Goal: Information Seeking & Learning: Find specific fact

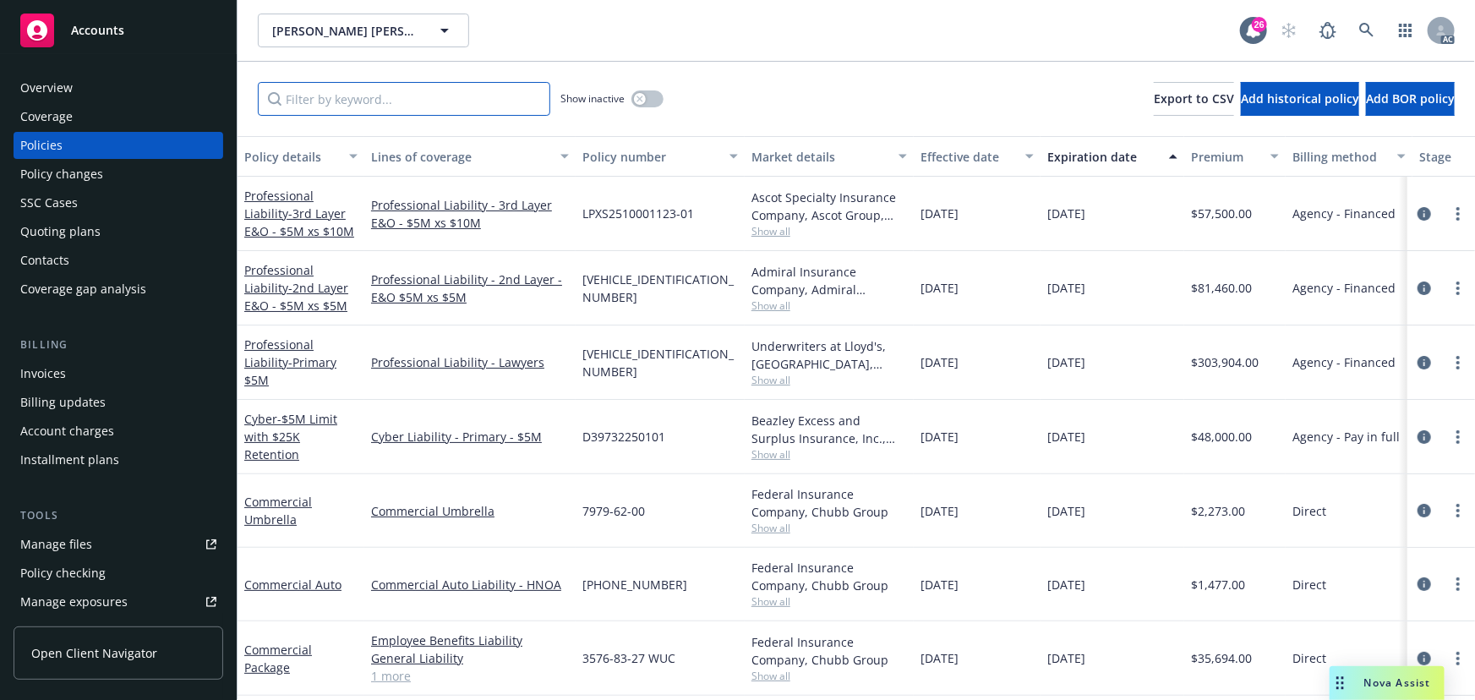
click at [367, 98] on input "Filter by keyword..." at bounding box center [404, 99] width 293 height 34
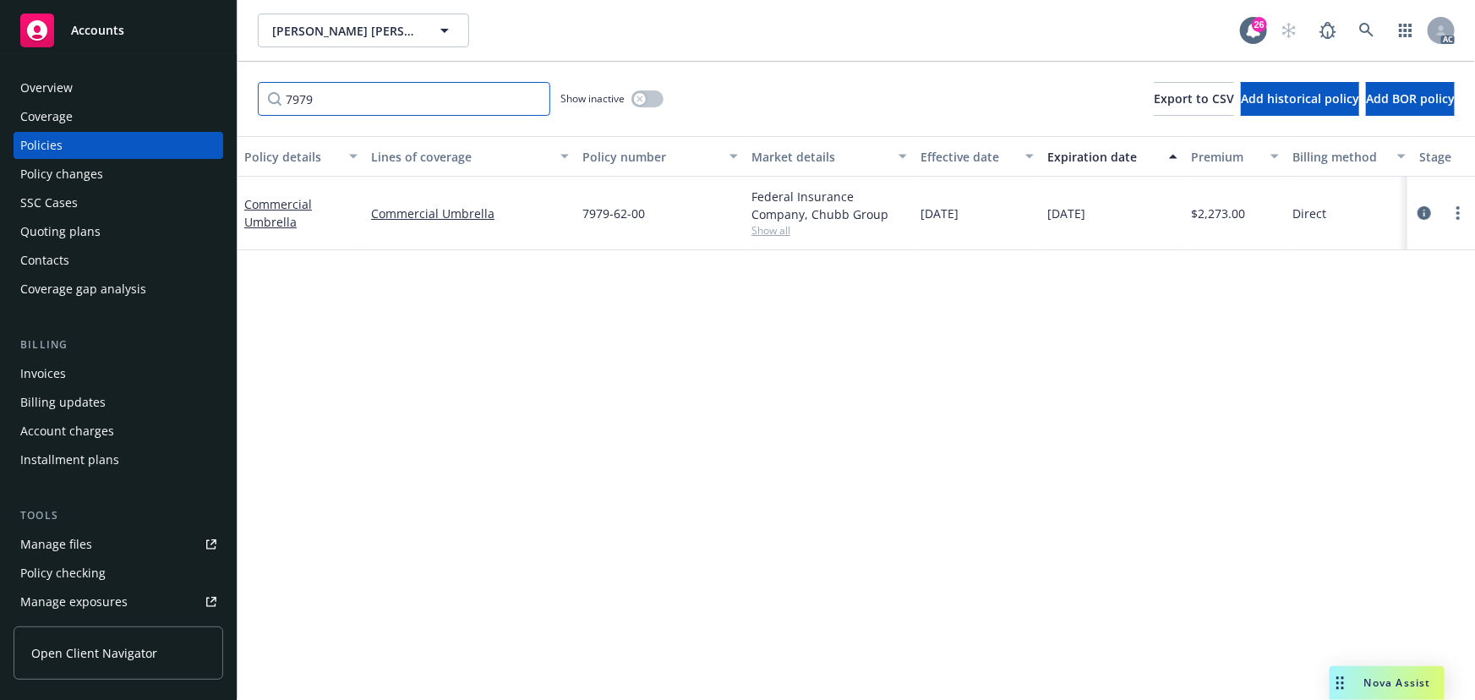
type input "7979"
drag, startPoint x: 772, startPoint y: 239, endPoint x: 776, endPoint y: 229, distance: 11.0
click at [772, 238] on div "Federal Insurance Company, Chubb Group Show all" at bounding box center [829, 214] width 169 height 74
click at [777, 227] on span "Show all" at bounding box center [830, 230] width 156 height 14
click at [63, 178] on div "Policy changes" at bounding box center [61, 174] width 83 height 27
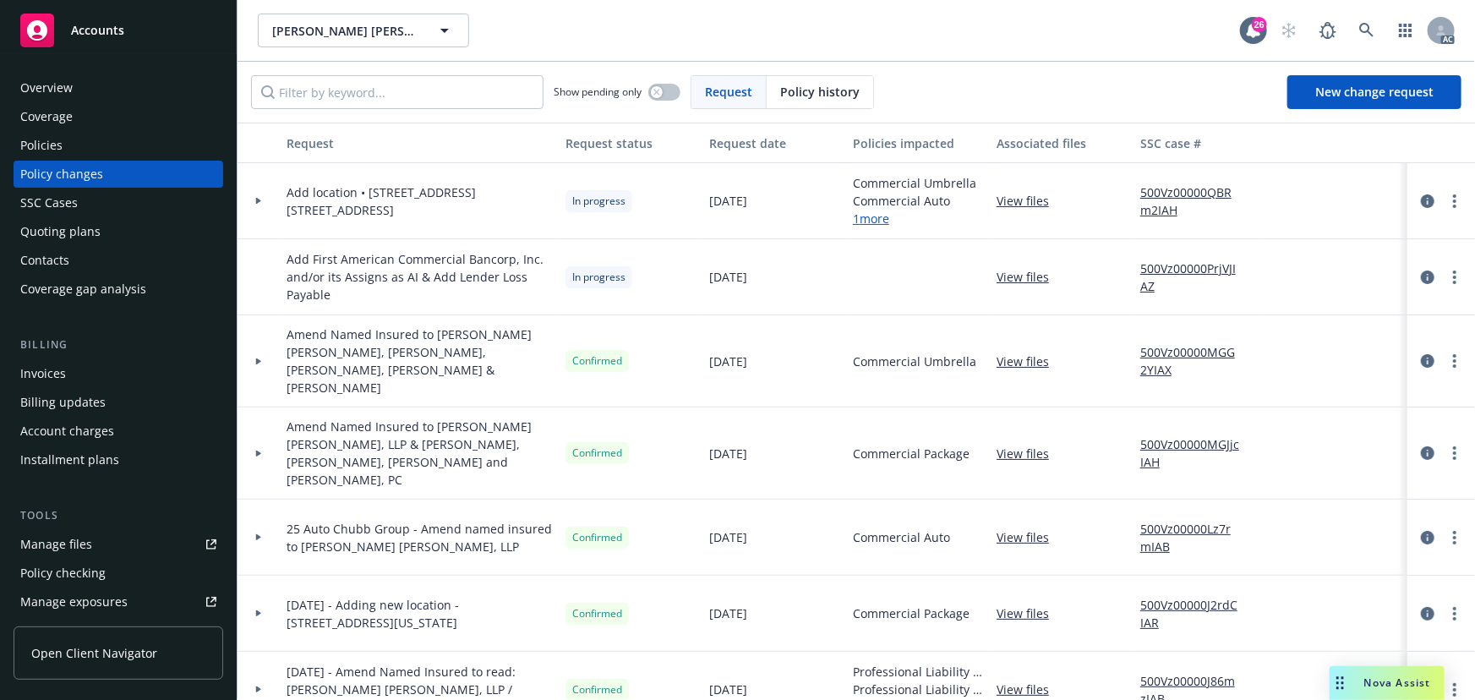
click at [270, 194] on div at bounding box center [259, 201] width 42 height 76
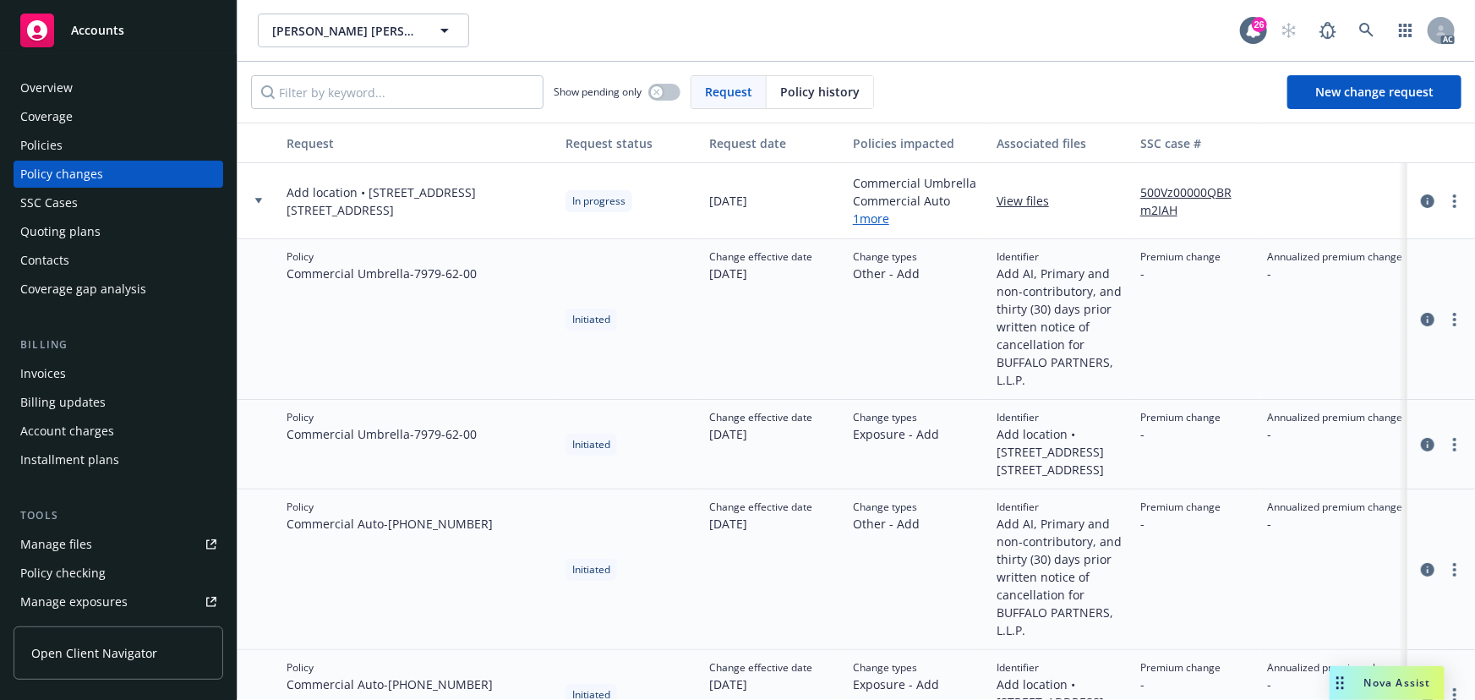
click at [268, 200] on div at bounding box center [258, 201] width 29 height 6
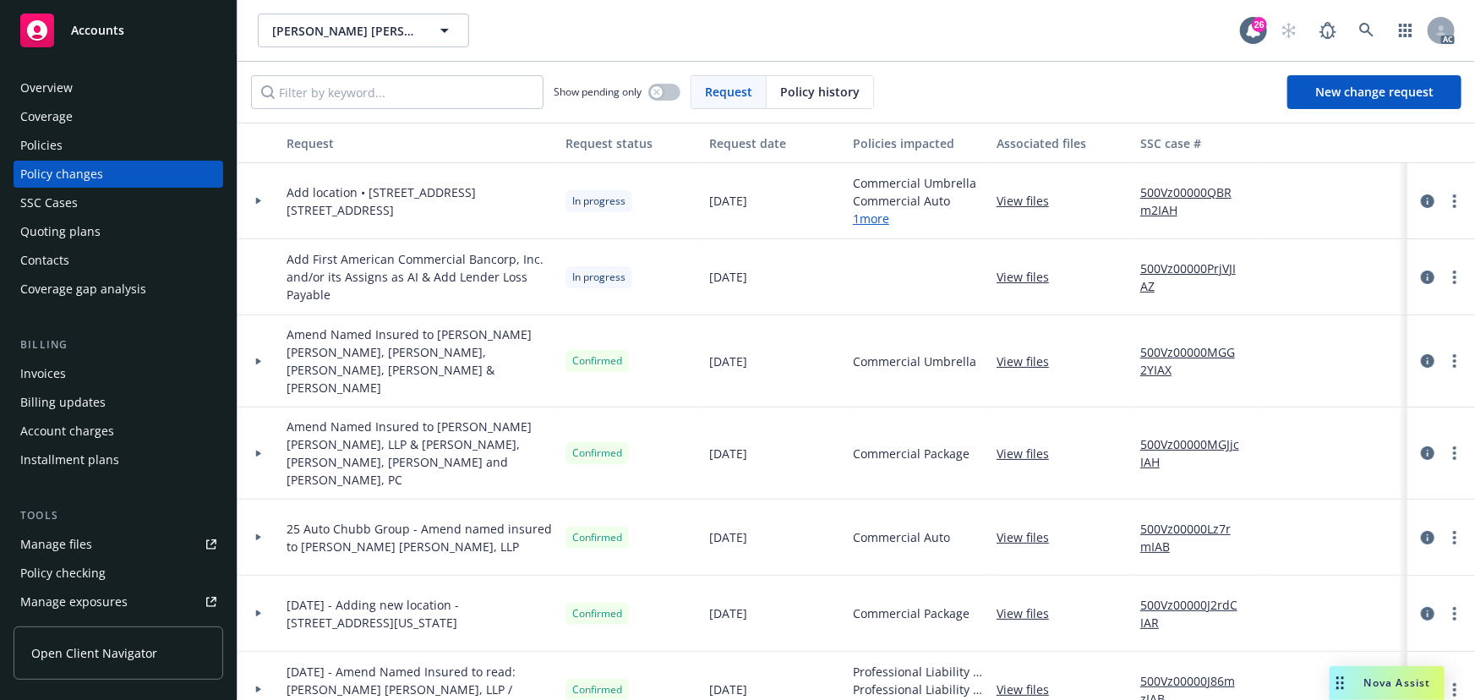
click at [268, 200] on div at bounding box center [258, 201] width 29 height 6
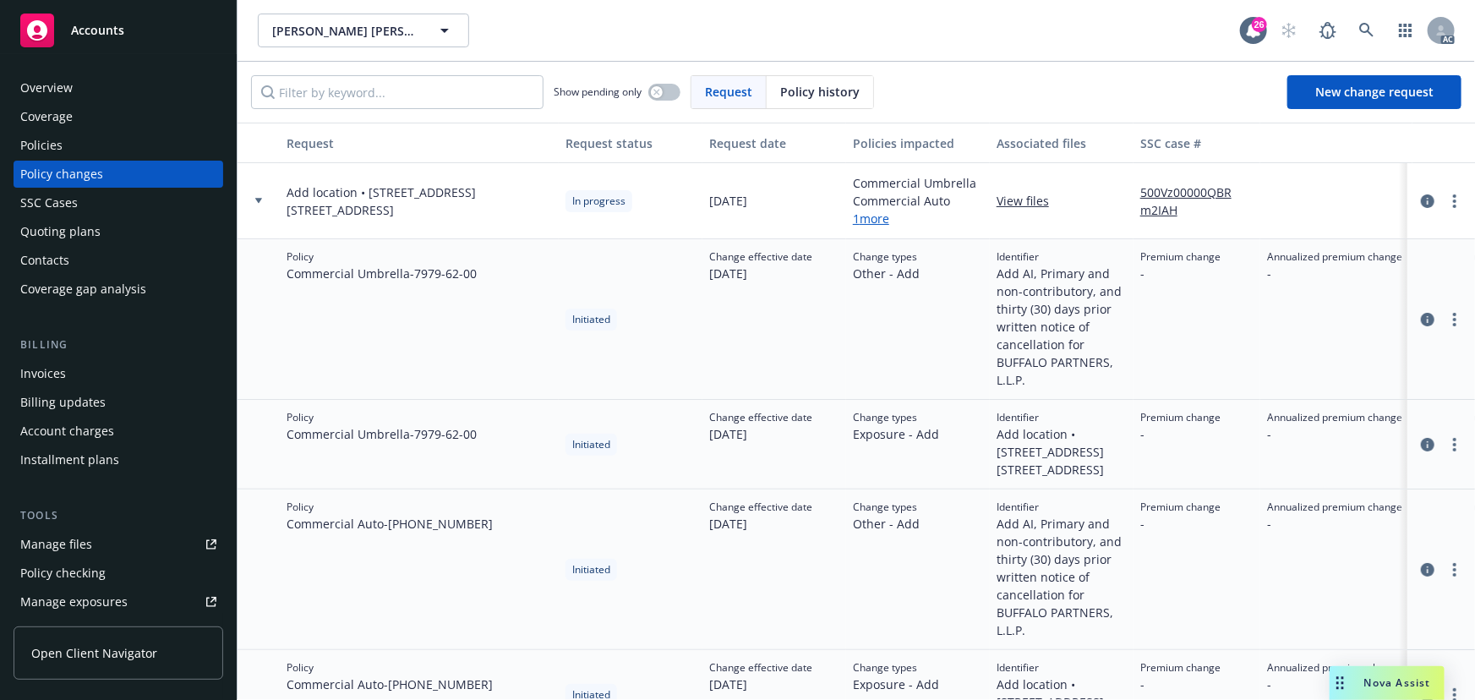
drag, startPoint x: 390, startPoint y: 519, endPoint x: 499, endPoint y: 522, distance: 109.1
click at [499, 523] on div "Policy Commercial Auto - [PHONE_NUMBER]" at bounding box center [419, 569] width 279 height 161
copy span "[PHONE_NUMBER]"
click at [1446, 202] on link "more" at bounding box center [1455, 201] width 20 height 20
click at [1277, 232] on link "Copy logging email" at bounding box center [1308, 235] width 290 height 34
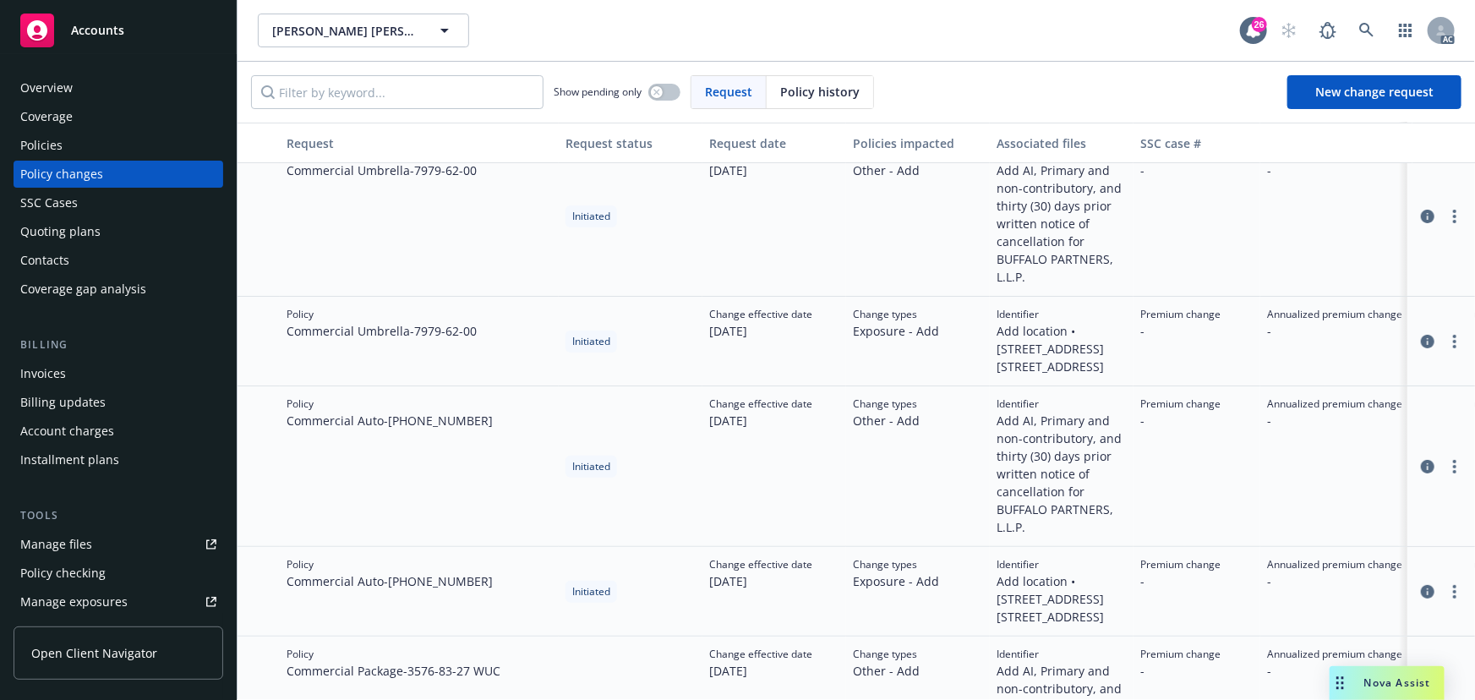
scroll to position [153, 0]
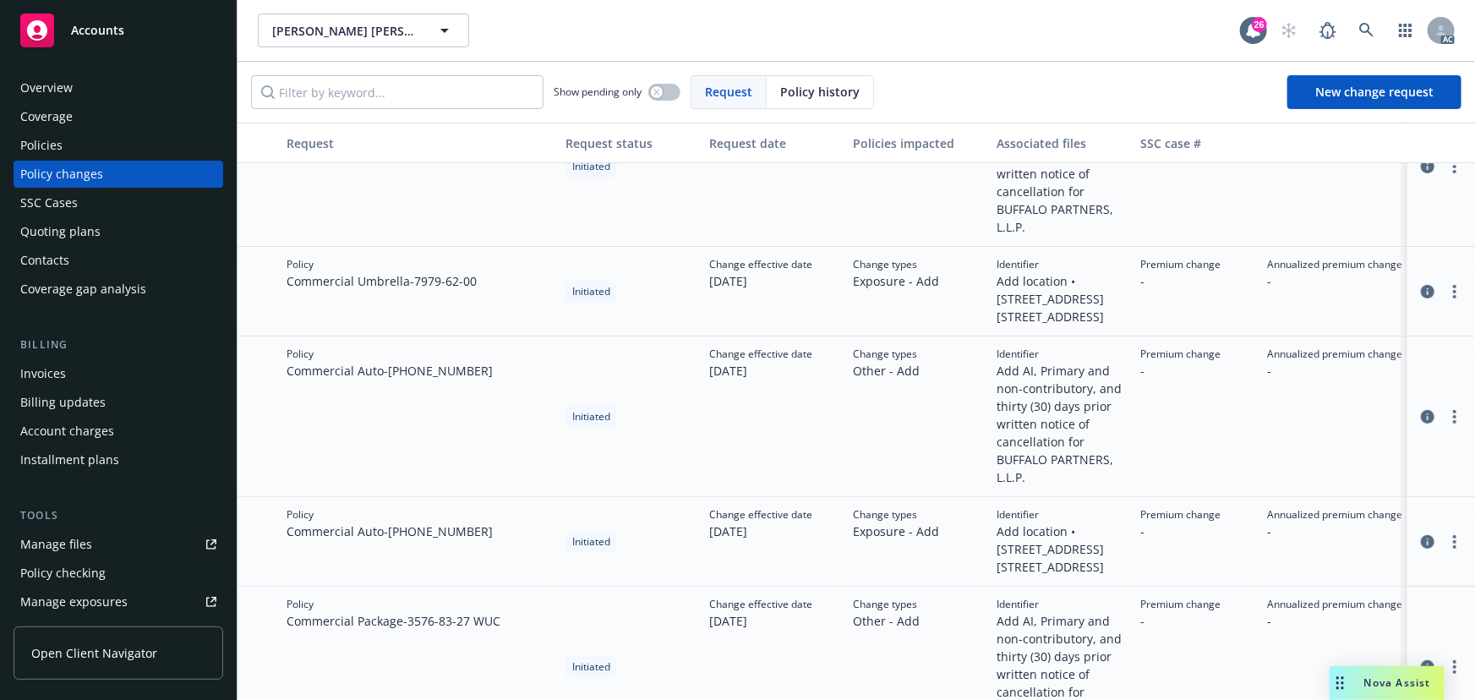
click at [54, 128] on div "Coverage" at bounding box center [46, 116] width 52 height 27
click at [51, 144] on div "Policies" at bounding box center [41, 145] width 42 height 27
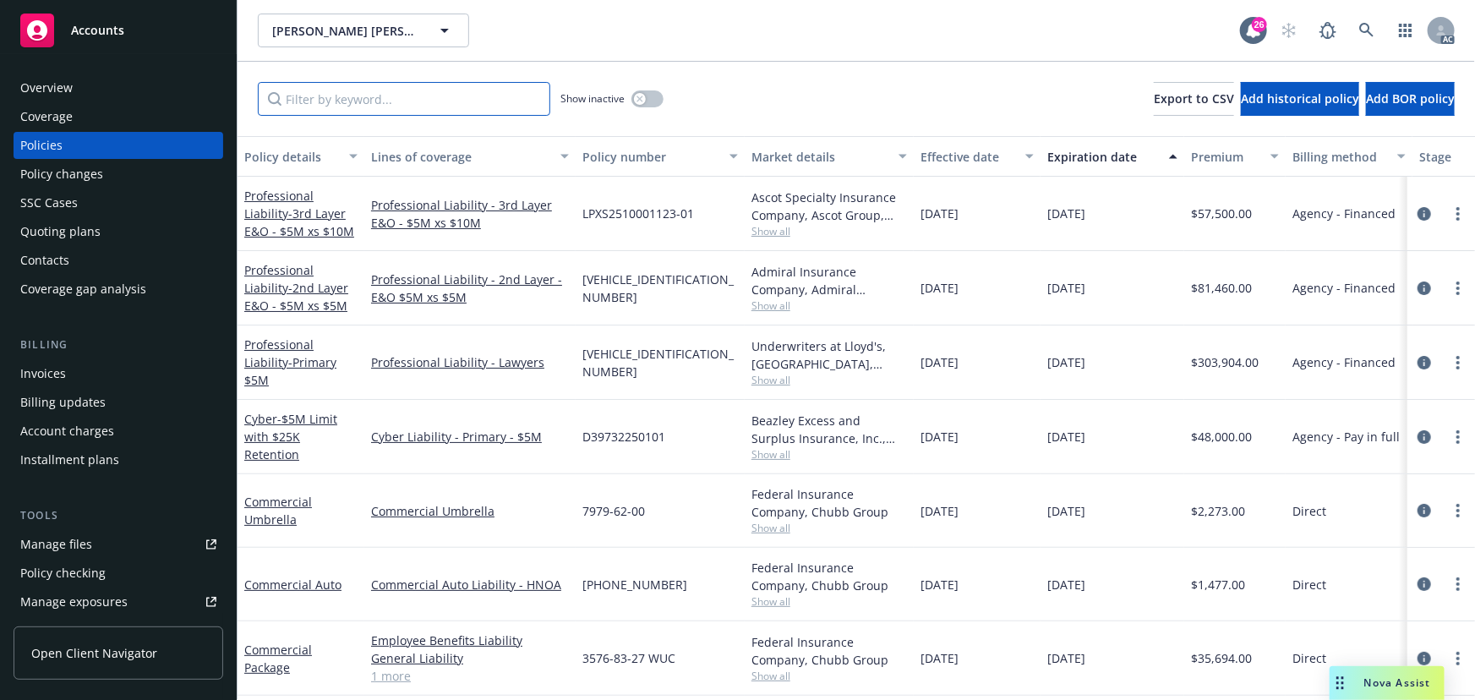
click at [426, 96] on input "Filter by keyword..." at bounding box center [404, 99] width 293 height 34
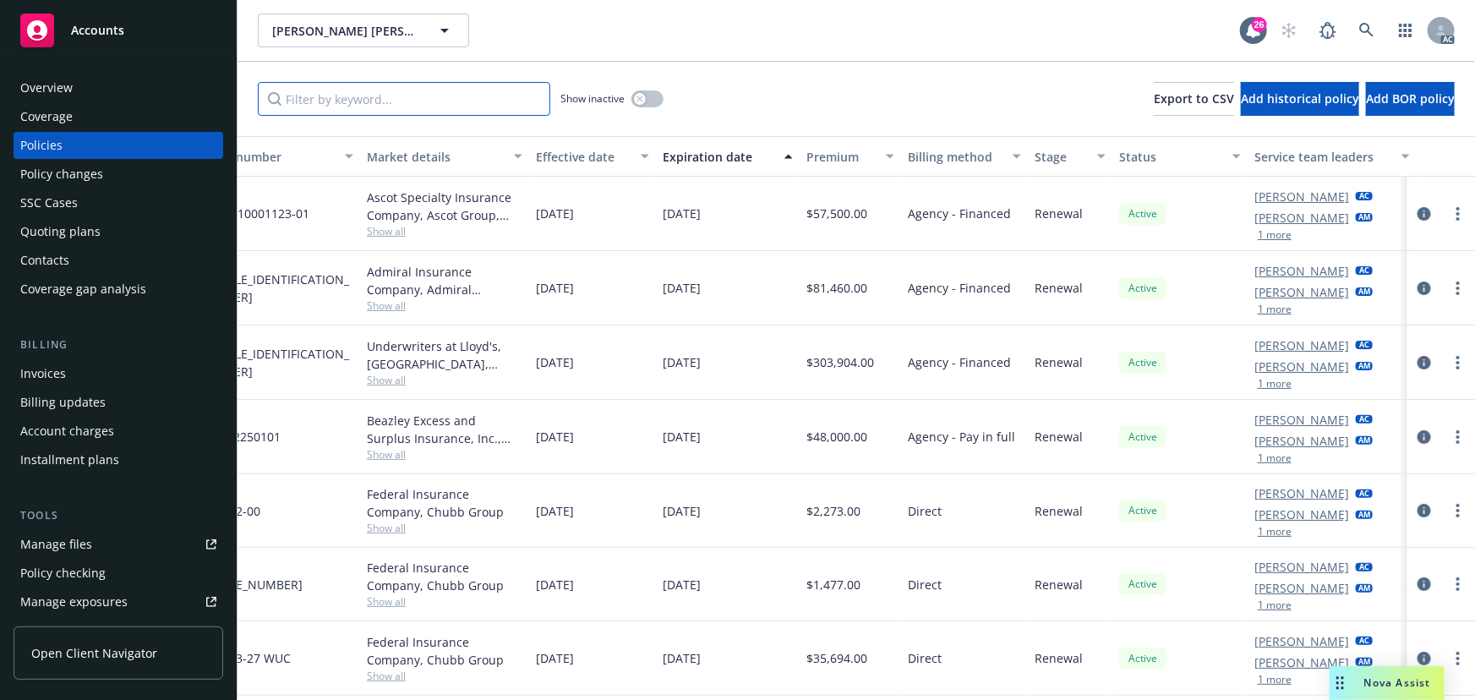
scroll to position [0, 404]
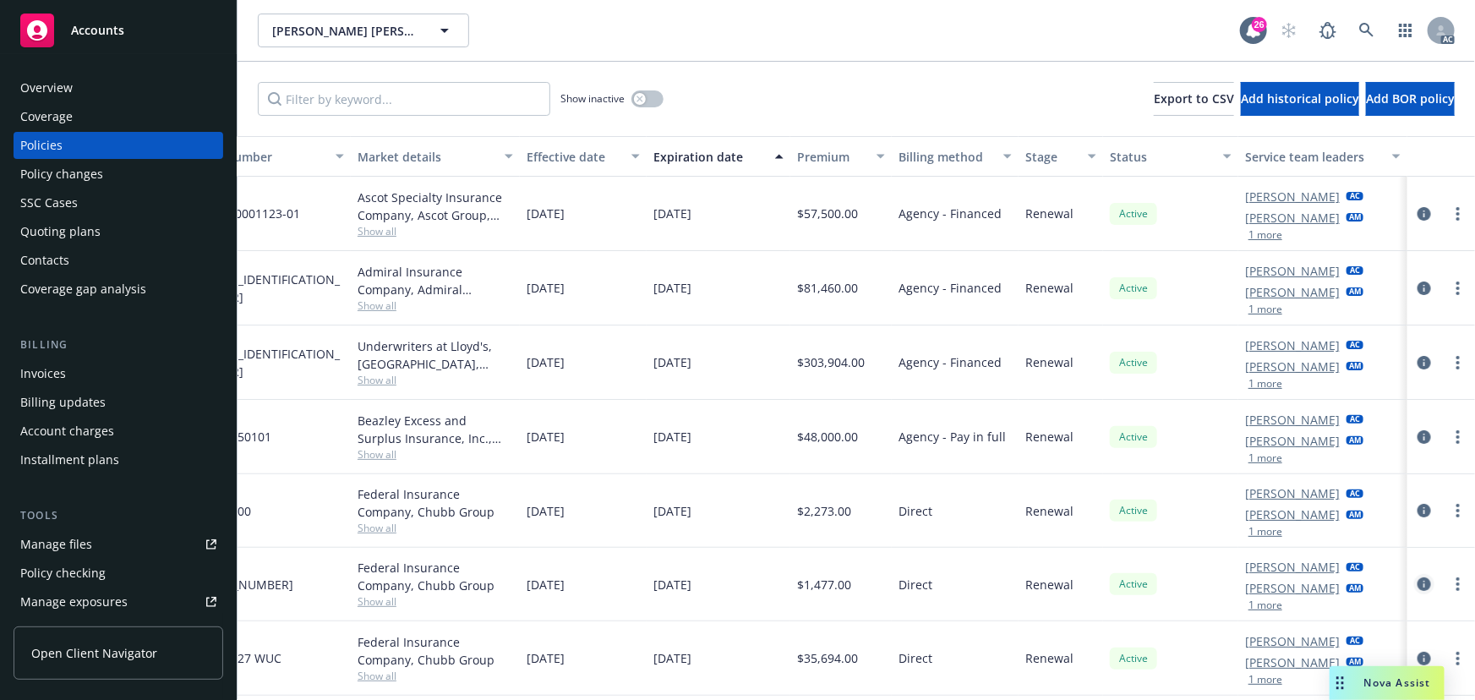
click at [1420, 578] on link "circleInformation" at bounding box center [1424, 584] width 20 height 20
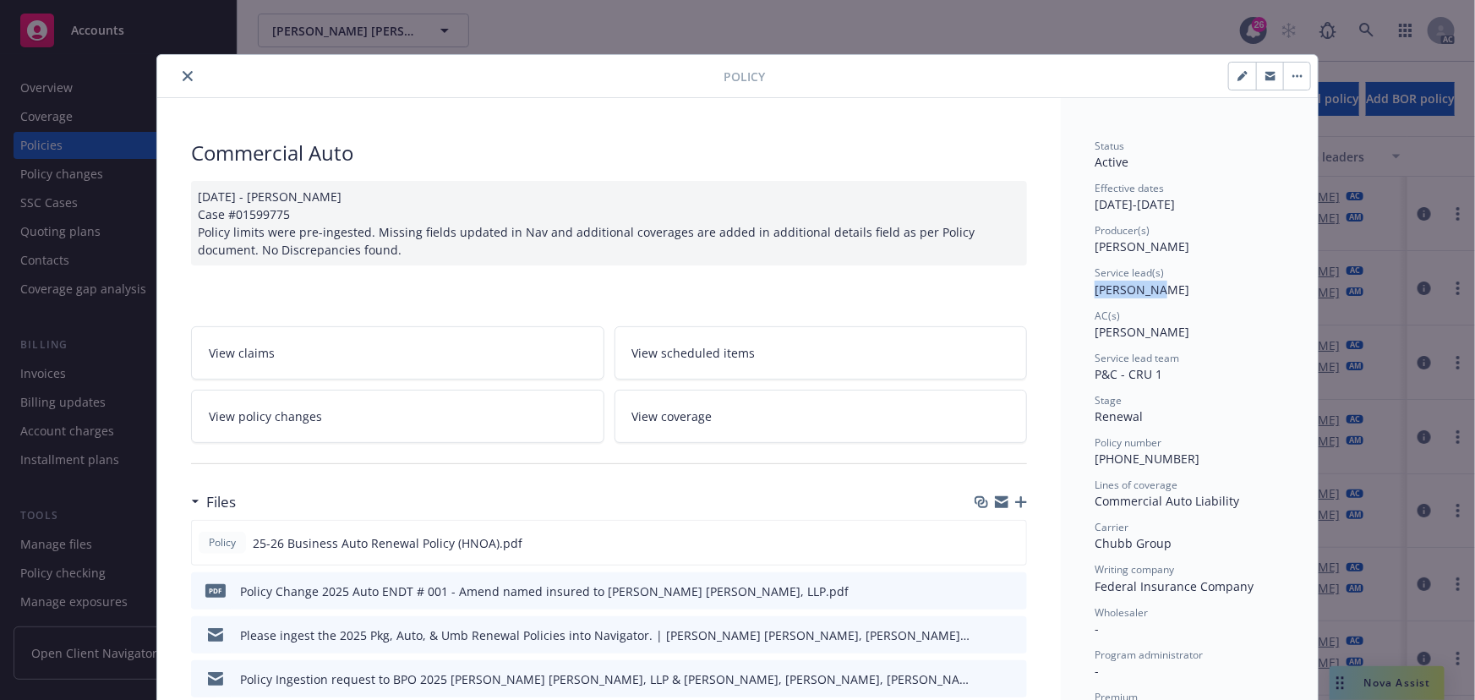
drag, startPoint x: 1085, startPoint y: 292, endPoint x: 1159, endPoint y: 287, distance: 74.5
copy span "[PERSON_NAME]"
click at [178, 72] on button "close" at bounding box center [188, 76] width 20 height 20
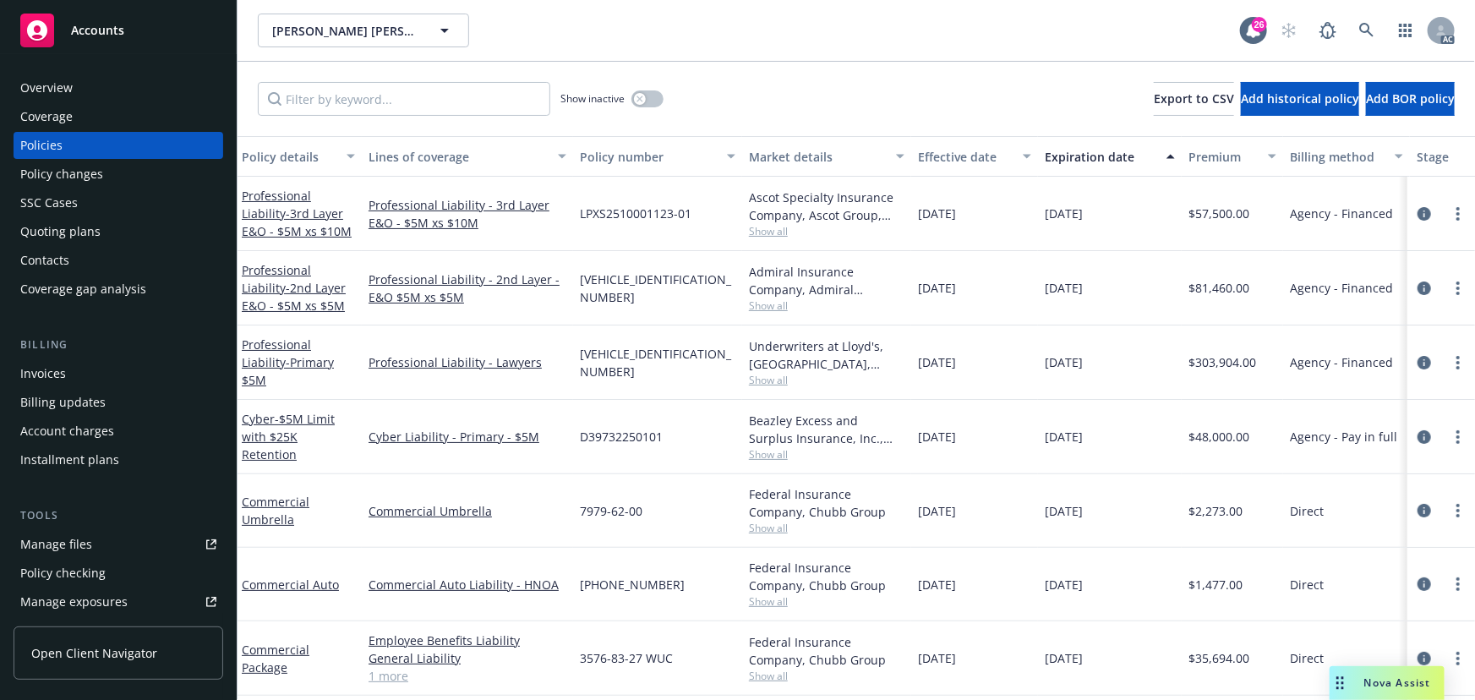
scroll to position [0, 4]
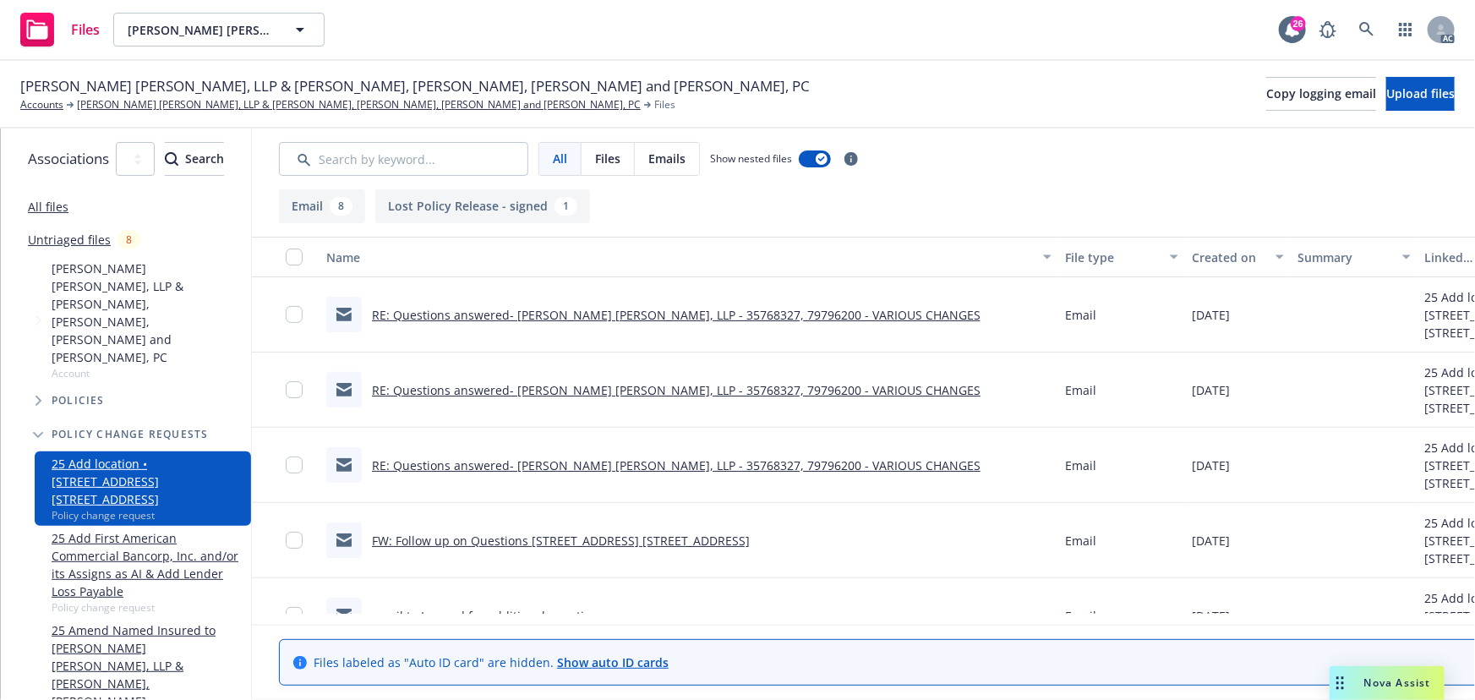
click at [599, 315] on link "RE: Questions answered- BARTKO PAVIA, LLP - 35768327, 79796200 - VARIOUS CHANGES" at bounding box center [676, 315] width 609 height 16
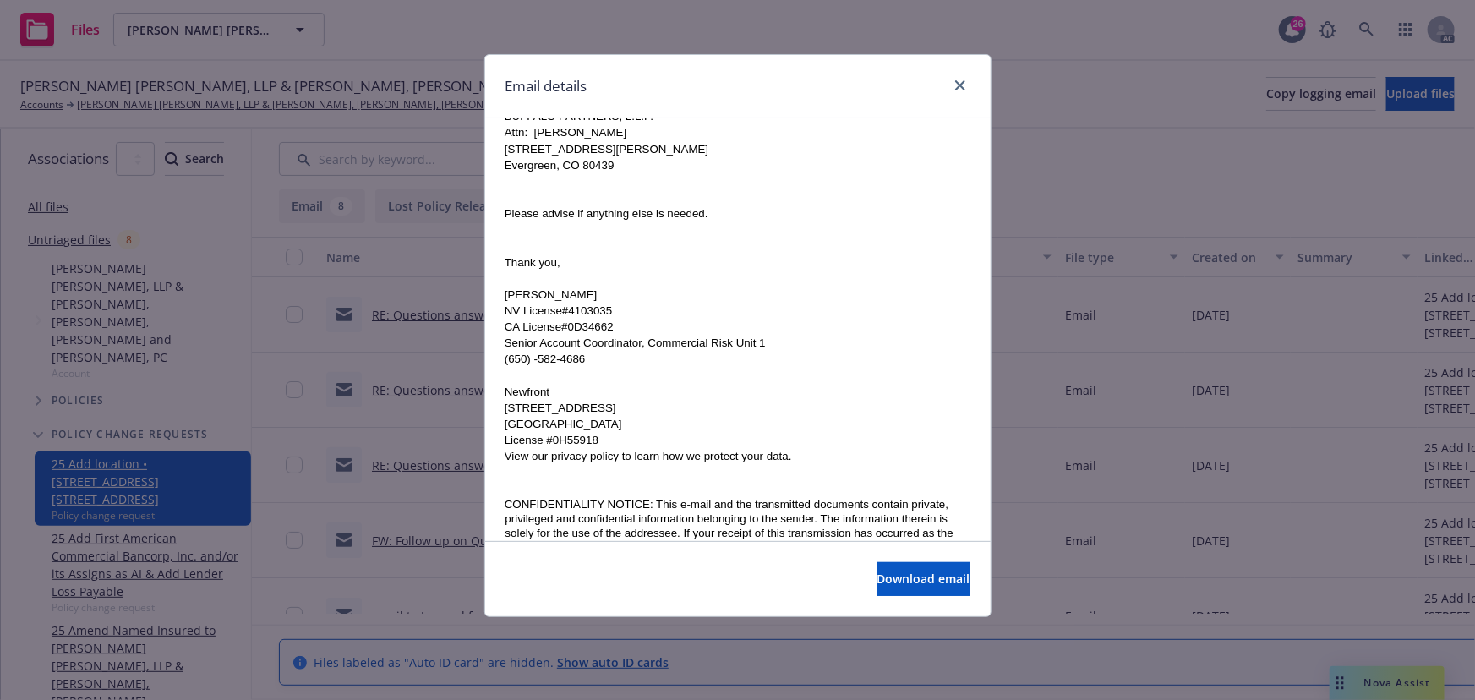
scroll to position [6160, 0]
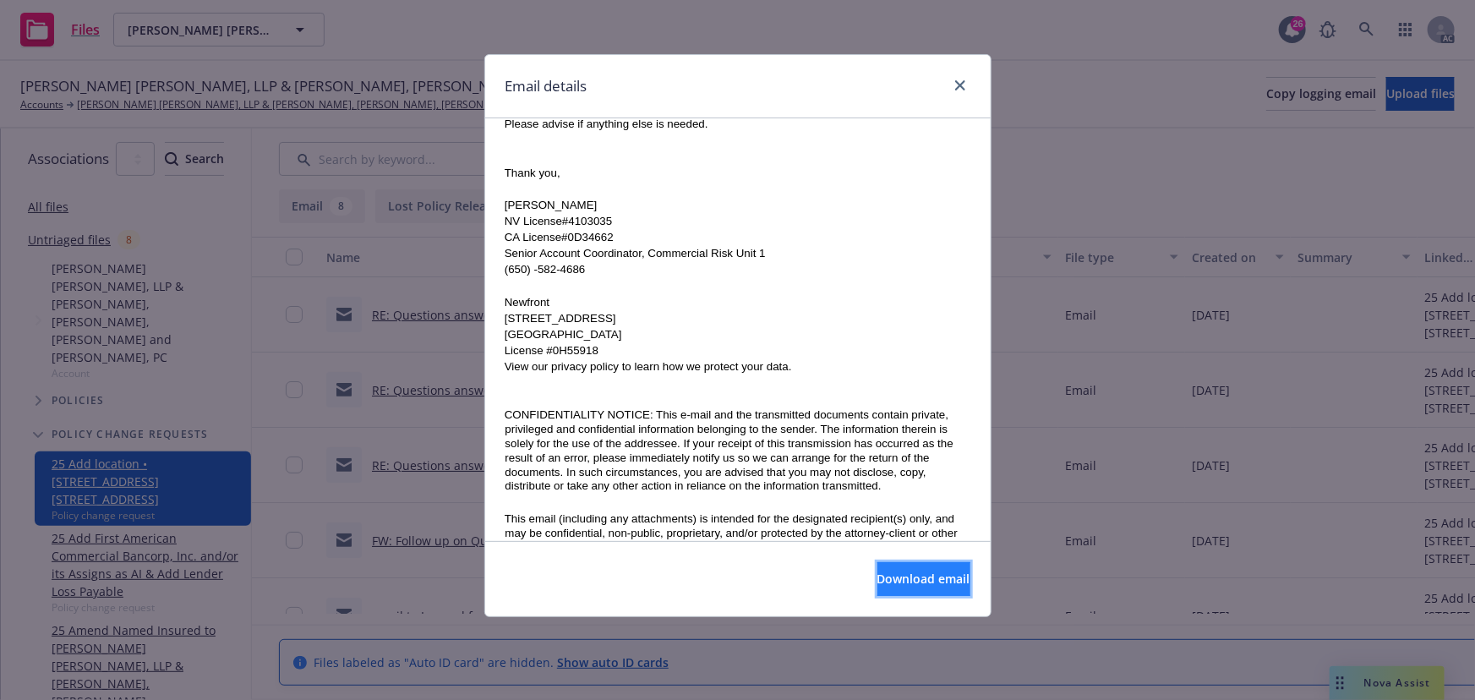
click at [916, 578] on span "Download email" at bounding box center [924, 579] width 93 height 16
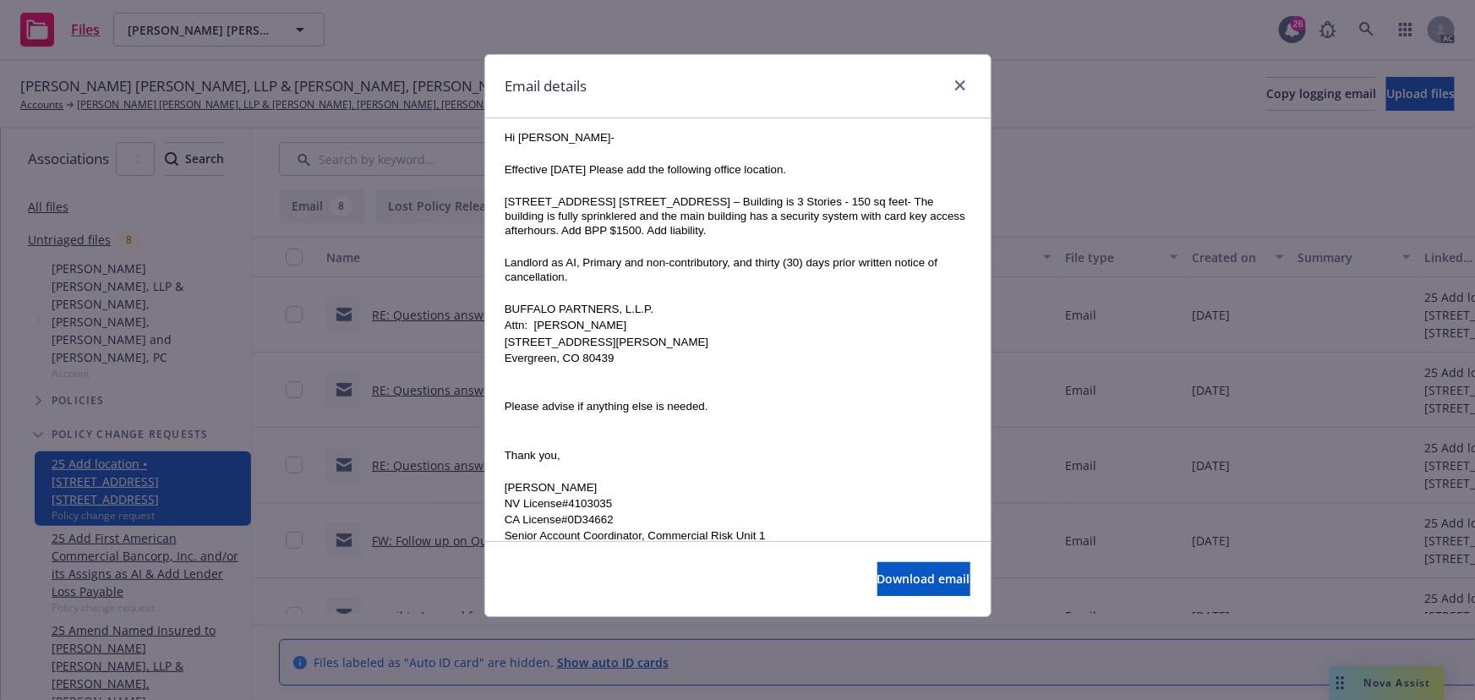
scroll to position [5493, 0]
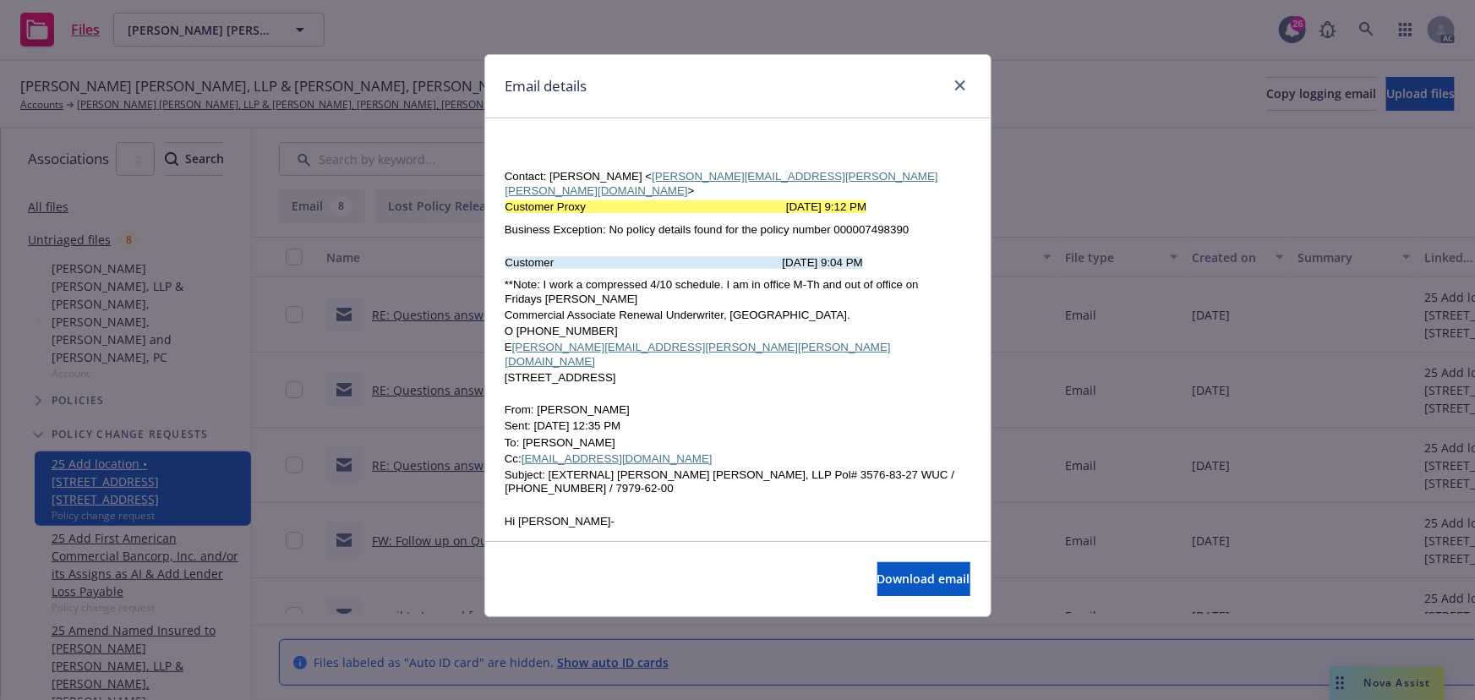
click at [820, 579] on span "32065 Castle Court Ste. 300E, Evergreen, CO 80439 – Building is 3 Stories - 150…" at bounding box center [735, 599] width 461 height 41
drag, startPoint x: 762, startPoint y: 163, endPoint x: 593, endPoint y: 182, distance: 169.3
click at [593, 468] on p "Subject: [EXTERNAL] Bartko Pavia, LLP Pol# 3576-83-27 WUC / (25) 7498-39-0 / 79…" at bounding box center [738, 482] width 465 height 29
copy span "3576-83-27 WUC / (25) 7498-39-0 / 7979-62-00"
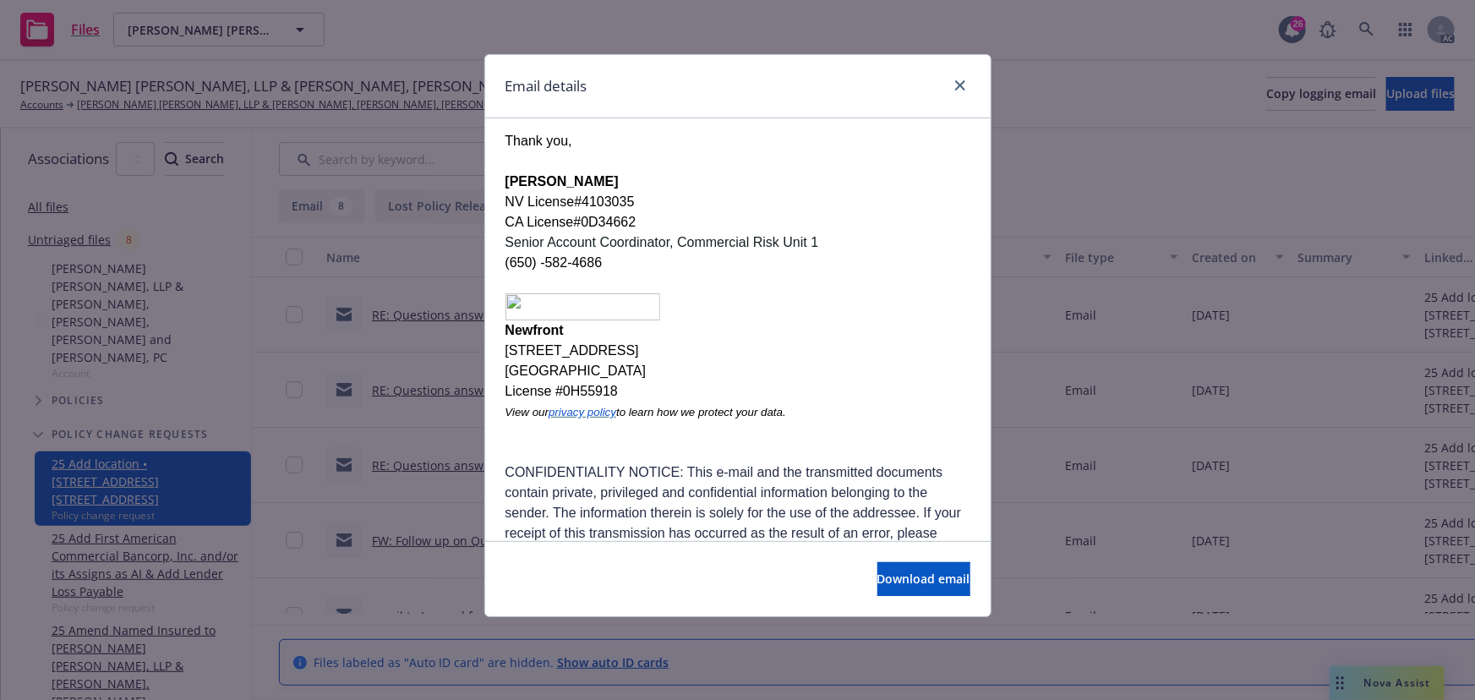
scroll to position [3572, 0]
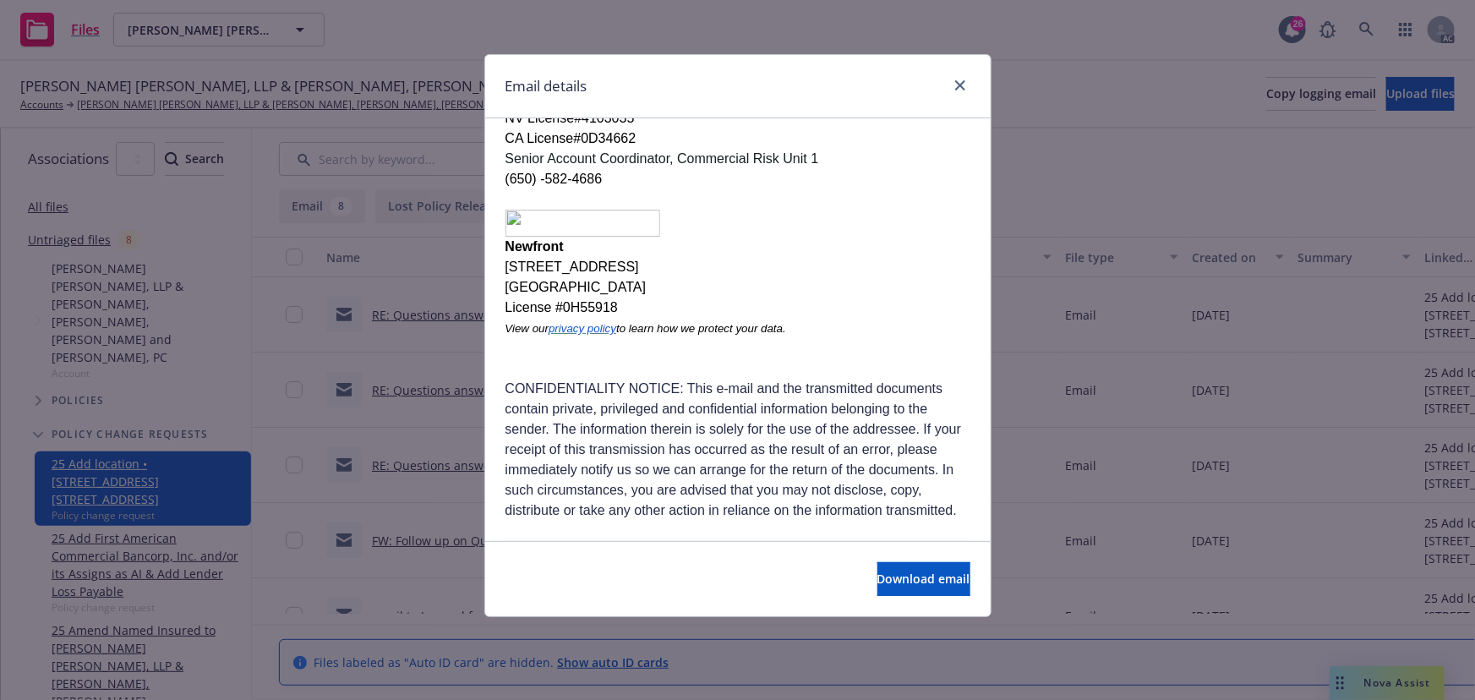
drag, startPoint x: 611, startPoint y: 332, endPoint x: 746, endPoint y: 334, distance: 134.4
click at [746, 549] on span "Avalos, Alexis < Alexis.Avalos@Chubb.com > Sent: Tuesday, August 12, 2025 11:29…" at bounding box center [737, 616] width 462 height 135
copy link "Alexis.Avalos@Chubb.com"
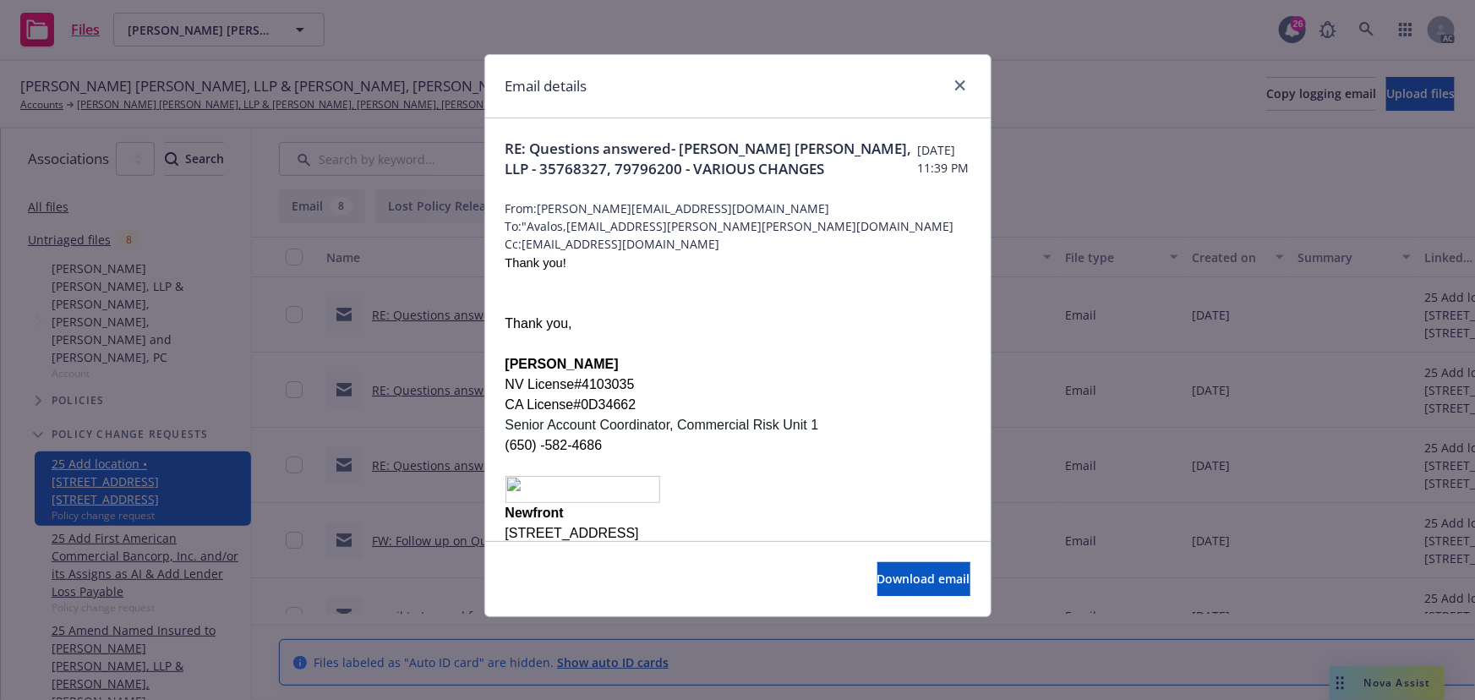
scroll to position [0, 0]
